Goal: Navigation & Orientation: Find specific page/section

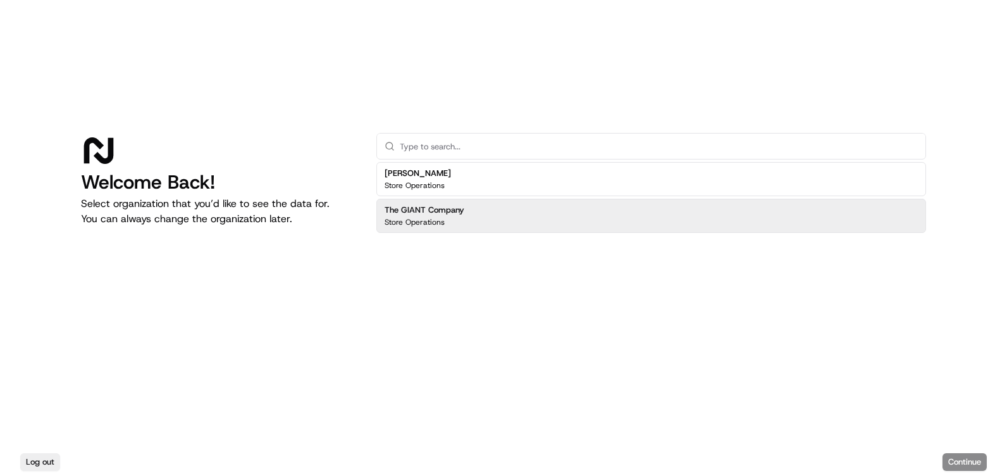
click at [436, 214] on h2 "The GIANT Company" at bounding box center [425, 209] width 80 height 11
click at [986, 454] on button "Continue" at bounding box center [965, 462] width 44 height 18
